Goal: Transaction & Acquisition: Download file/media

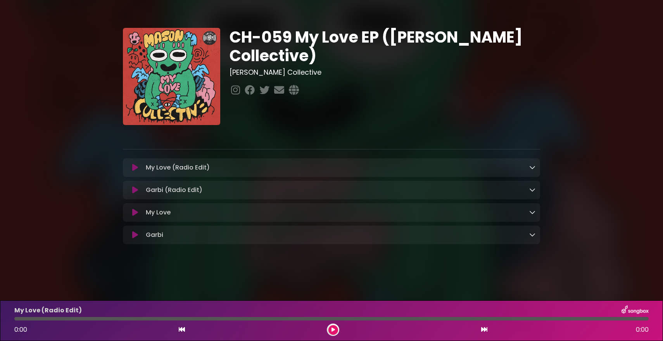
click at [531, 161] on div "My Love (Radio Edit) Loading Track..." at bounding box center [331, 168] width 417 height 19
click at [532, 167] on icon at bounding box center [532, 167] width 6 height 6
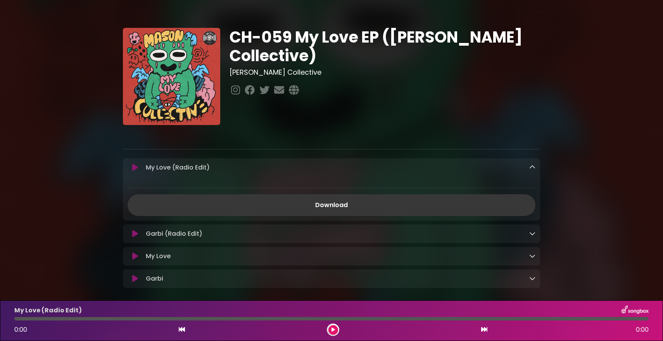
click at [394, 195] on link "Download" at bounding box center [332, 206] width 408 height 22
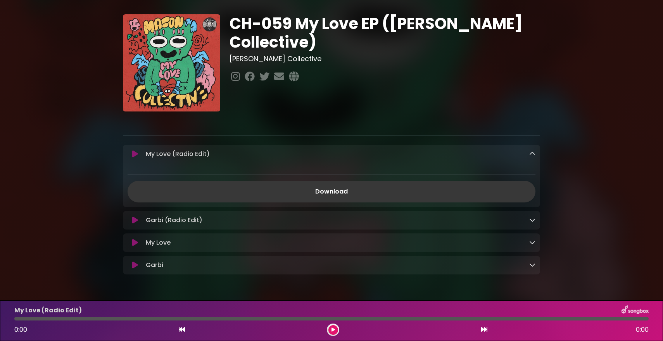
scroll to position [25, 0]
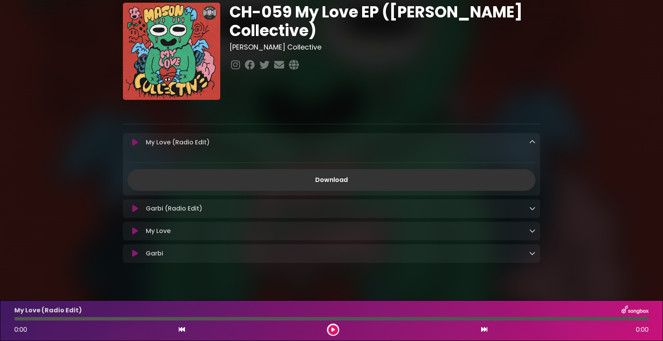
click at [534, 209] on icon at bounding box center [532, 208] width 6 height 6
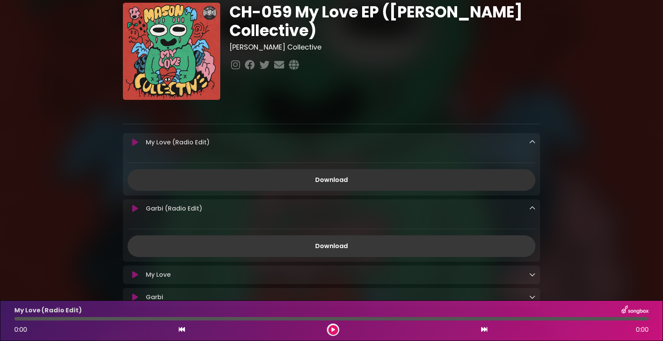
click at [428, 242] on link "Download" at bounding box center [332, 247] width 408 height 22
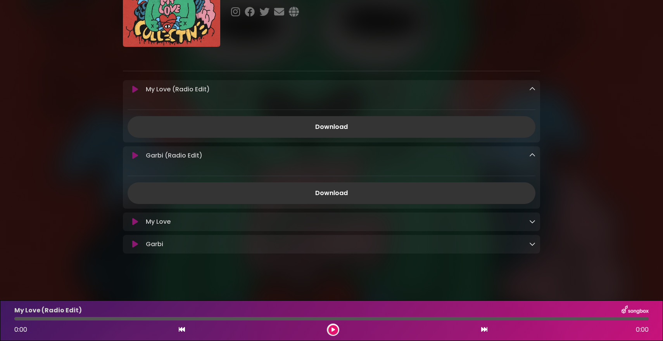
scroll to position [79, 0]
click at [534, 222] on icon at bounding box center [532, 221] width 6 height 6
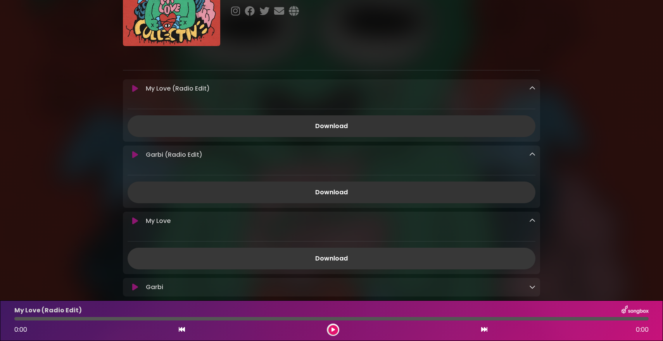
click at [430, 257] on link "Download" at bounding box center [332, 259] width 408 height 22
click at [535, 290] on icon at bounding box center [532, 287] width 6 height 6
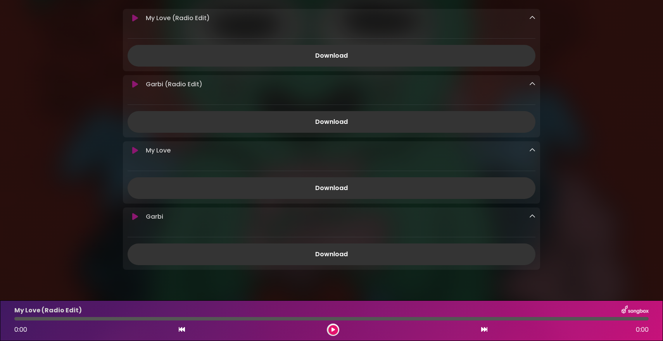
scroll to position [169, 0]
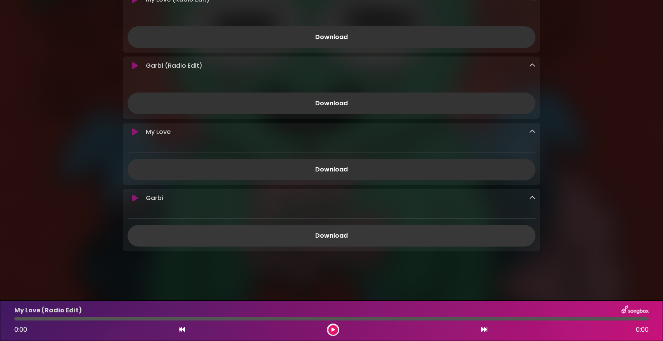
click at [403, 236] on link "Download" at bounding box center [332, 236] width 408 height 22
click at [541, 126] on div "CH-059 My Love EP ([PERSON_NAME] Collective) [PERSON_NAME] Collective ×" at bounding box center [331, 58] width 426 height 396
click at [87, 215] on div "CH-059 My Love EP ([PERSON_NAME] Collective) [PERSON_NAME] Collective" at bounding box center [332, 53] width 512 height 424
